Goal: Transaction & Acquisition: Purchase product/service

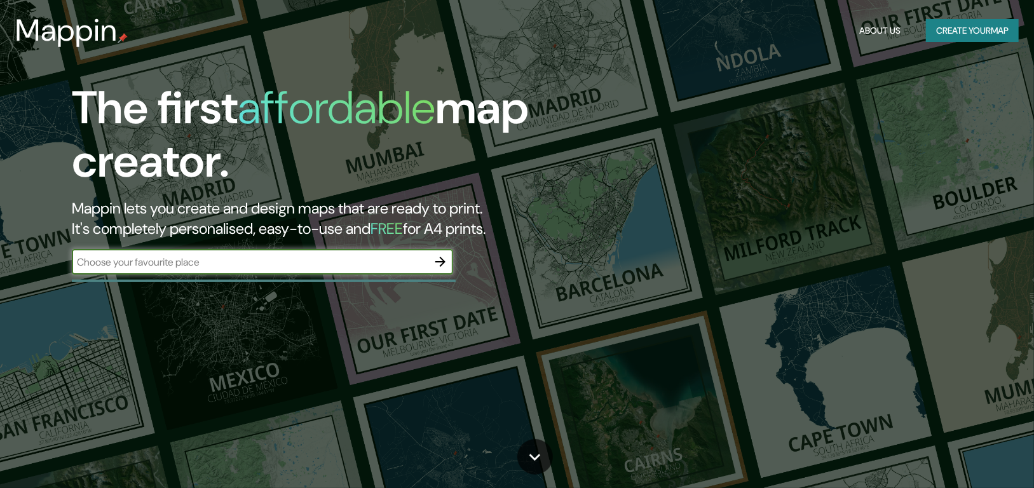
click at [266, 271] on div "​" at bounding box center [262, 261] width 381 height 25
type input "[PERSON_NAME], [PERSON_NAME]"
click at [442, 259] on icon "button" at bounding box center [440, 262] width 10 height 10
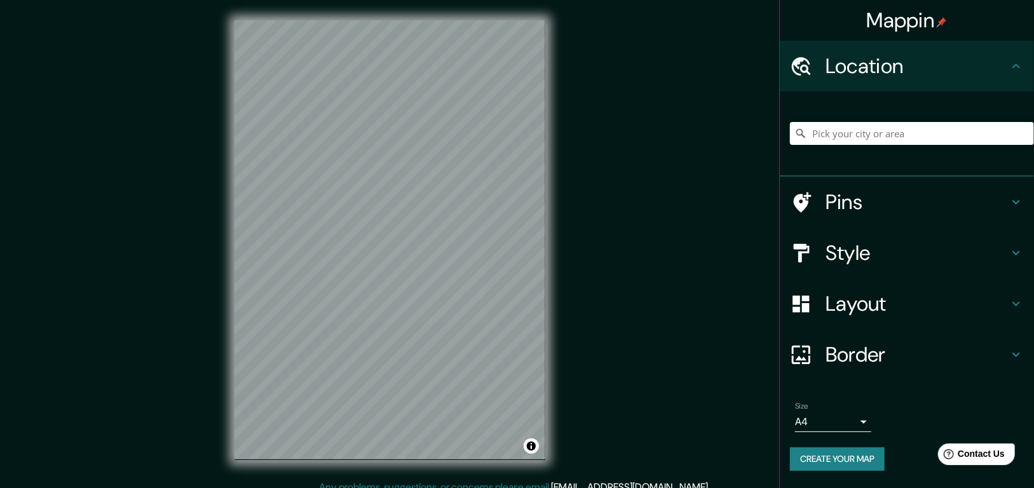
click at [853, 76] on h4 "Location" at bounding box center [917, 65] width 183 height 25
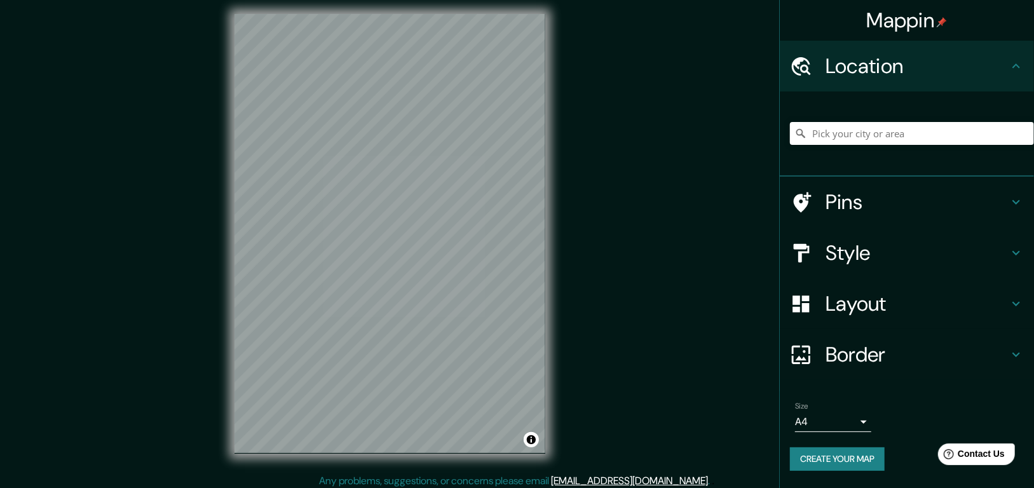
scroll to position [11, 0]
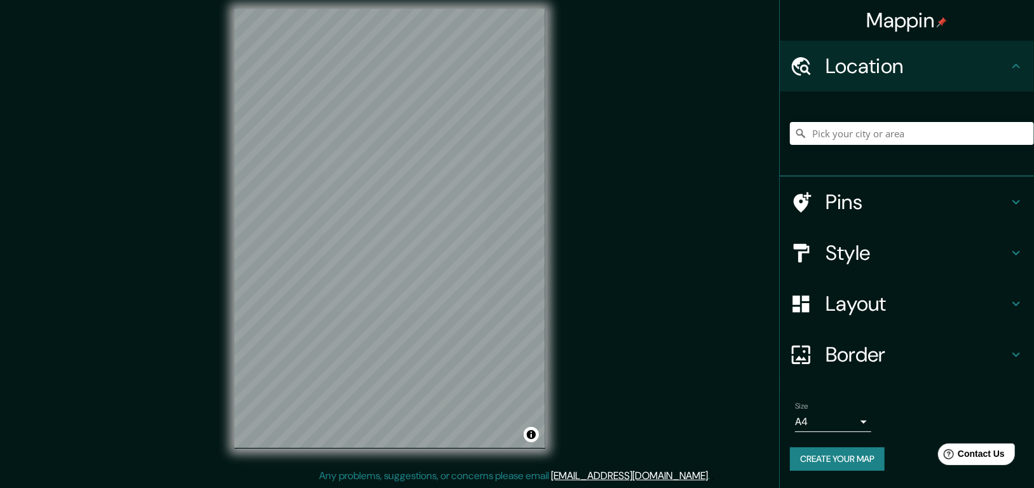
click at [677, 163] on div "Mappin Location Pins Style Layout Border Choose a border. Hint : you can make l…" at bounding box center [517, 239] width 1034 height 500
click at [458, 465] on div "© Mapbox © OpenStreetMap Improve this map" at bounding box center [389, 229] width 351 height 480
click at [837, 245] on h4 "Style" at bounding box center [917, 252] width 183 height 25
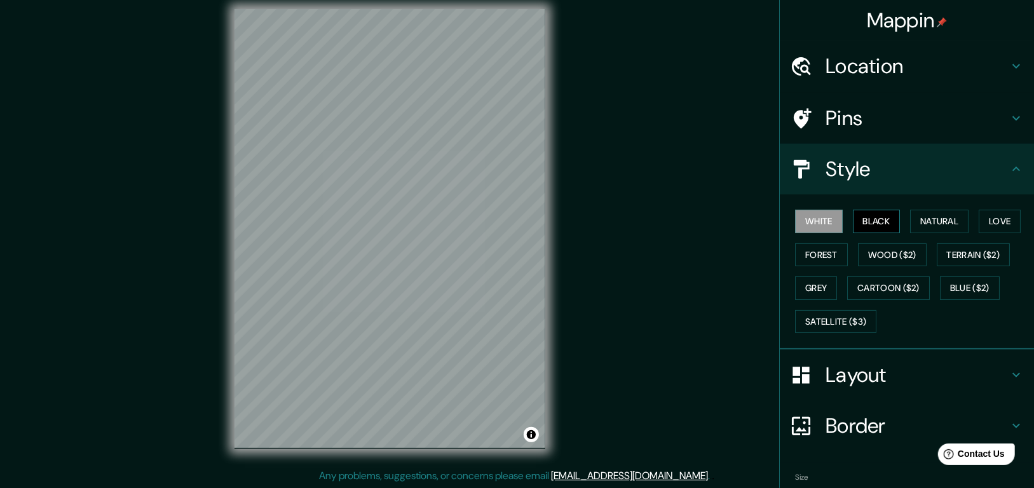
click at [853, 219] on button "Black" at bounding box center [877, 222] width 48 height 24
click at [862, 248] on button "Wood ($2)" at bounding box center [892, 255] width 69 height 24
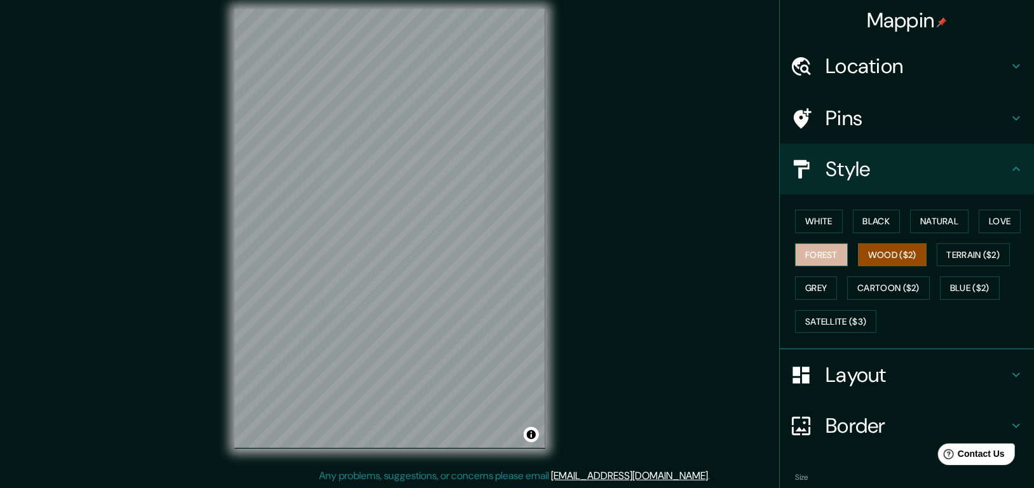
click at [823, 250] on button "Forest" at bounding box center [821, 255] width 53 height 24
click at [812, 289] on button "Grey" at bounding box center [816, 288] width 42 height 24
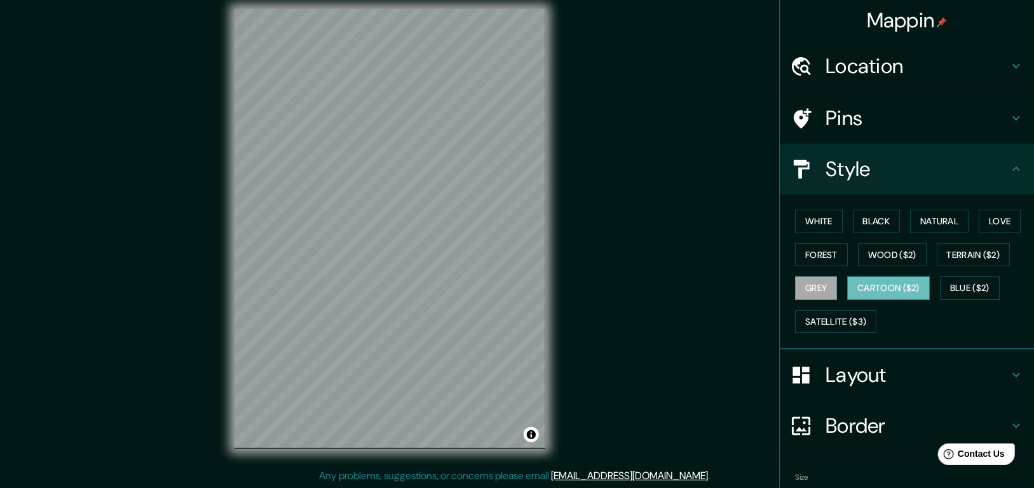
click at [871, 293] on button "Cartoon ($2)" at bounding box center [888, 288] width 83 height 24
click at [808, 217] on button "White" at bounding box center [819, 222] width 48 height 24
click at [877, 283] on button "Cartoon ($2)" at bounding box center [888, 288] width 83 height 24
click at [965, 255] on button "Terrain ($2)" at bounding box center [974, 255] width 74 height 24
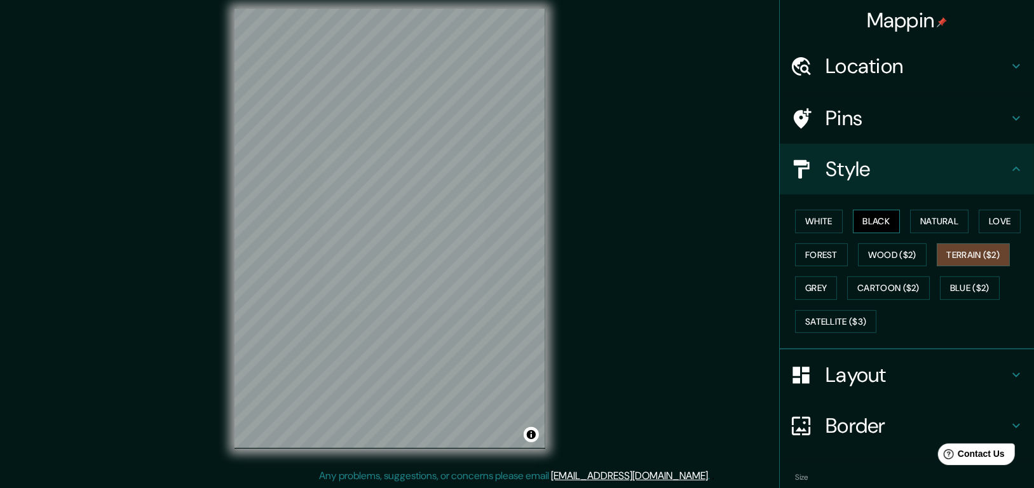
click at [878, 219] on button "Black" at bounding box center [877, 222] width 48 height 24
click at [815, 215] on button "White" at bounding box center [819, 222] width 48 height 24
click at [867, 221] on button "Black" at bounding box center [877, 222] width 48 height 24
click at [805, 221] on button "White" at bounding box center [819, 222] width 48 height 24
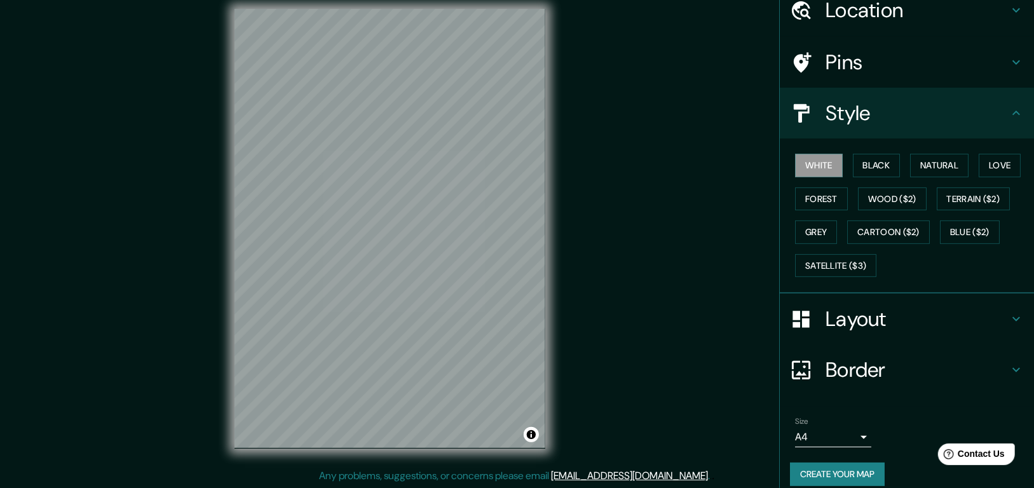
scroll to position [67, 0]
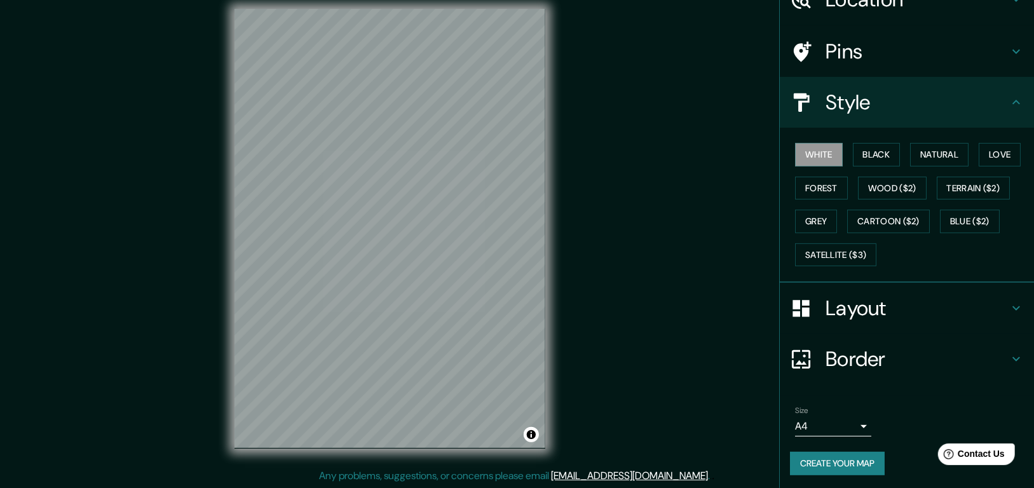
click at [845, 459] on button "Create your map" at bounding box center [837, 464] width 95 height 24
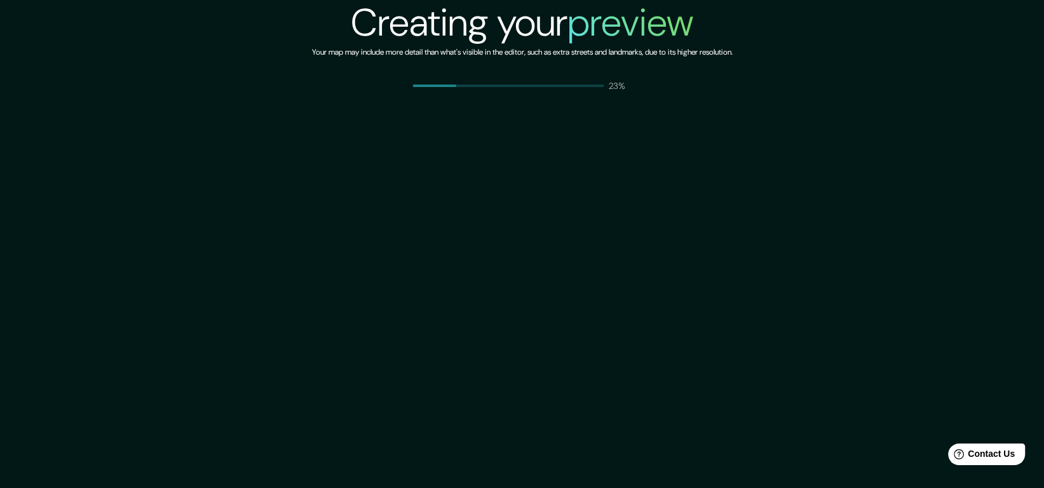
click at [676, 276] on div "Creating your preview Your map may include more detail than what's visible in t…" at bounding box center [522, 244] width 1044 height 488
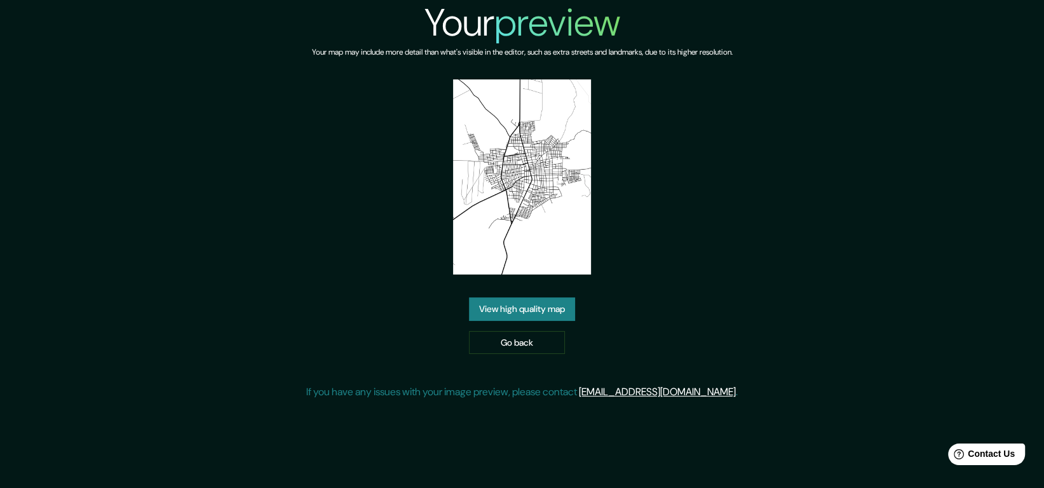
click at [505, 310] on link "View high quality map" at bounding box center [522, 309] width 106 height 24
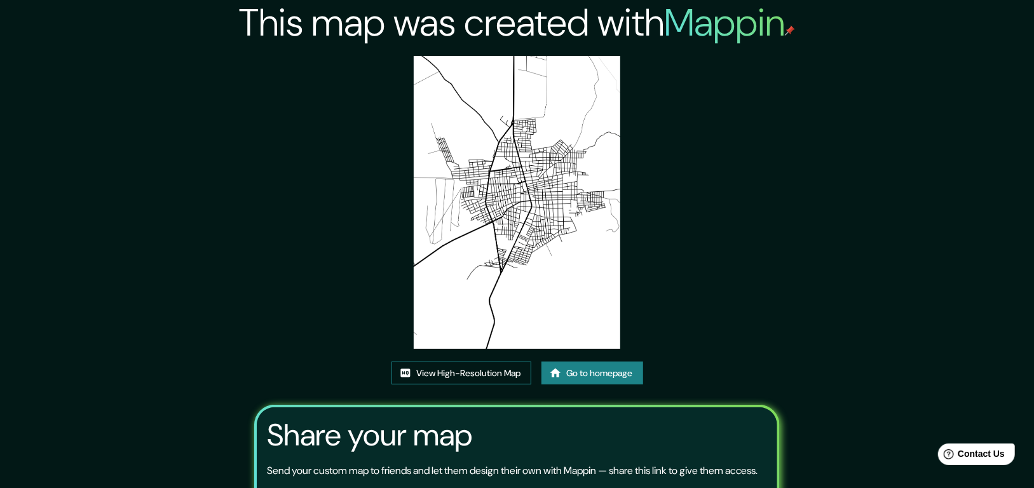
click at [490, 371] on link "View High-Resolution Map" at bounding box center [461, 374] width 140 height 24
